Goal: Information Seeking & Learning: Learn about a topic

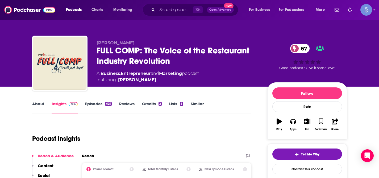
click at [216, 22] on div "[PERSON_NAME] FULL COMP: The Voice of the Restaurant Industry Revolution 67 A B…" at bounding box center [189, 43] width 341 height 87
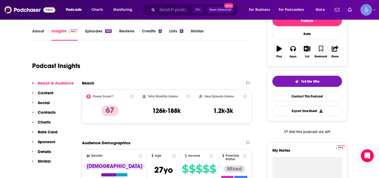
scroll to position [74, 0]
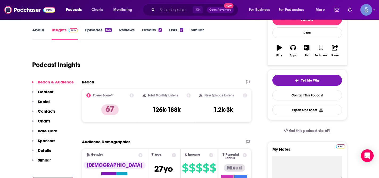
click at [174, 11] on input "Search podcasts, credits, & more..." at bounding box center [175, 10] width 36 height 9
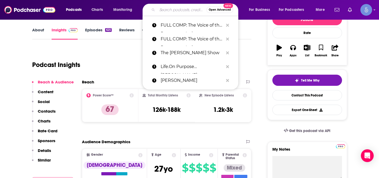
paste input "Facility Management Marketing Podcast"
type input "Facility Management Marketing Podcast"
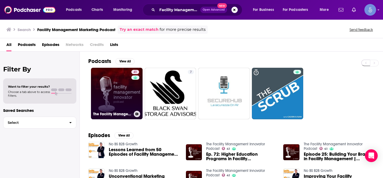
click at [118, 84] on link "41 The Facility Management Innovator Podcast" at bounding box center [117, 94] width 52 height 52
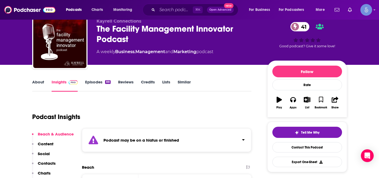
scroll to position [42, 0]
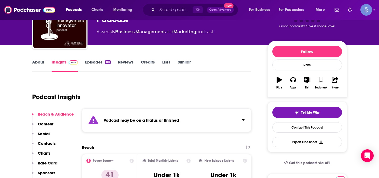
click at [243, 121] on icon "Click to expand status details" at bounding box center [243, 120] width 3 height 4
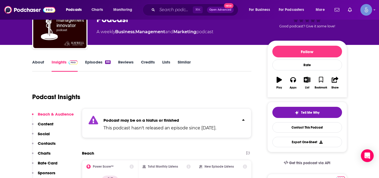
scroll to position [51, 0]
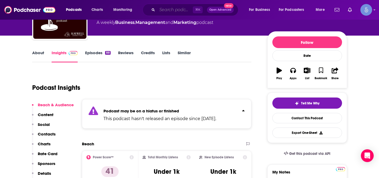
click at [172, 10] on input "Search podcasts, credits, & more..." at bounding box center [175, 10] width 36 height 9
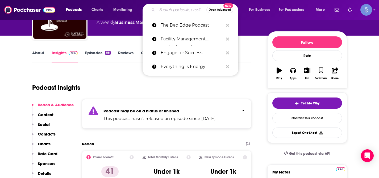
paste input "Mind Your Marketing"
type input "Mind Your Marketing"
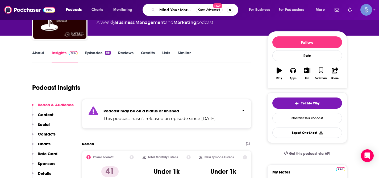
scroll to position [0, 7]
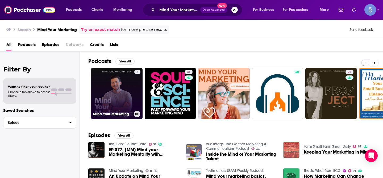
click at [110, 87] on link "8 Mind Your Marketing" at bounding box center [117, 94] width 52 height 52
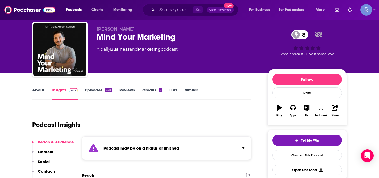
scroll to position [18, 0]
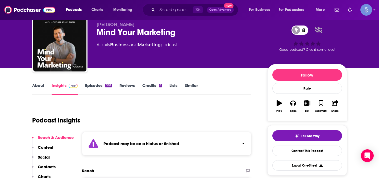
click at [243, 142] on icon "Click to expand status details" at bounding box center [243, 143] width 3 height 4
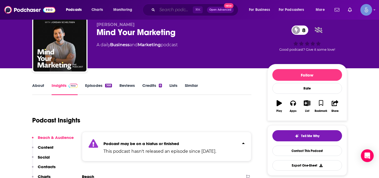
click at [170, 9] on input "Search podcasts, credits, & more..." at bounding box center [175, 10] width 36 height 9
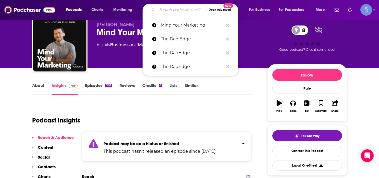
paste input "The Marketing Podcast - Digital Marketing tips and insights"
type input "The Marketing Podcast - Digital Marketing tips and insights"
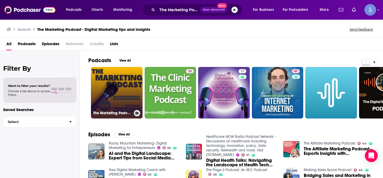
click at [125, 82] on link "The Marketing Podcast - Digital Marketing tips and insights" at bounding box center [117, 93] width 52 height 52
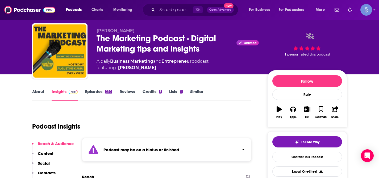
scroll to position [25, 0]
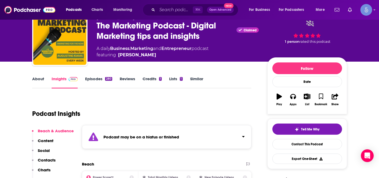
click at [244, 137] on icon "Click to expand status details" at bounding box center [243, 137] width 3 height 4
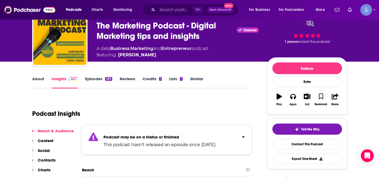
click at [244, 137] on icon "Click to expand status details" at bounding box center [244, 136] width 2 height 1
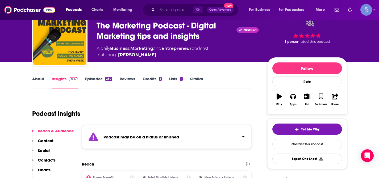
click at [175, 9] on input "Search podcasts, credits, & more..." at bounding box center [175, 10] width 36 height 9
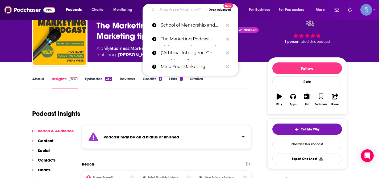
paste input "Mrketing The Invisible,[PERSON_NAME],[GEOGRAPHIC_DATA]"
type input "Mrketing The Invisible,[PERSON_NAME],[GEOGRAPHIC_DATA]"
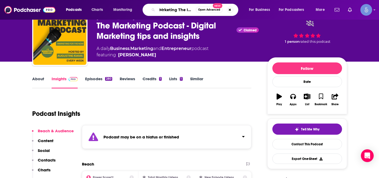
scroll to position [0, 52]
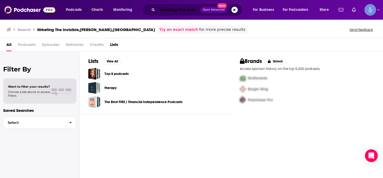
click at [183, 9] on input "Mrketing The Invisible,[PERSON_NAME],[GEOGRAPHIC_DATA]" at bounding box center [178, 10] width 43 height 9
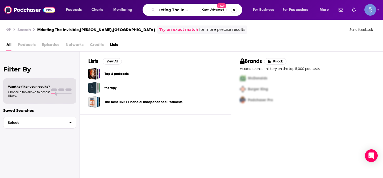
scroll to position [0, 8]
type input "Marketing The Invisible"
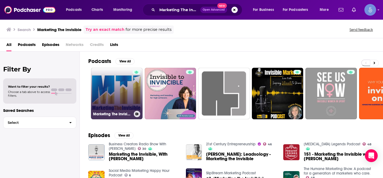
click at [113, 87] on link "Marketing The Invisible" at bounding box center [117, 94] width 52 height 52
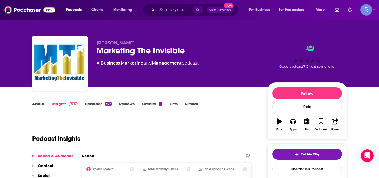
scroll to position [23, 0]
